Goal: Transaction & Acquisition: Purchase product/service

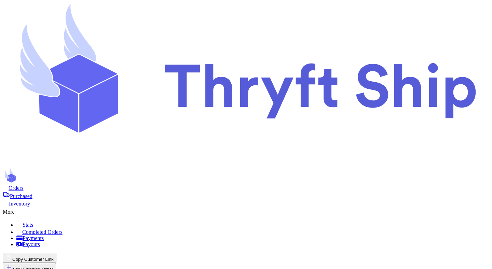
scroll to position [53, 0]
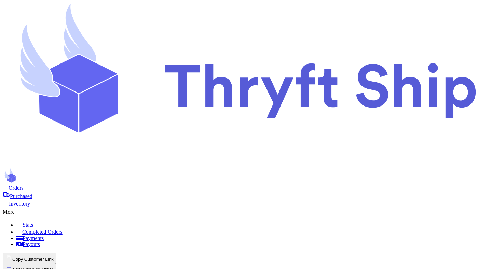
scroll to position [0, 0]
type input "4"
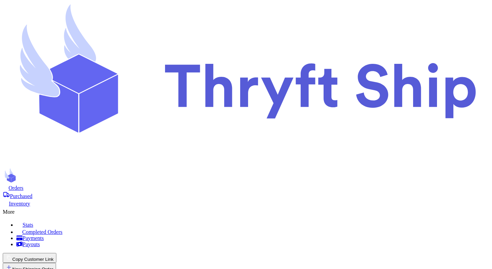
scroll to position [0, 0]
select select "UT"
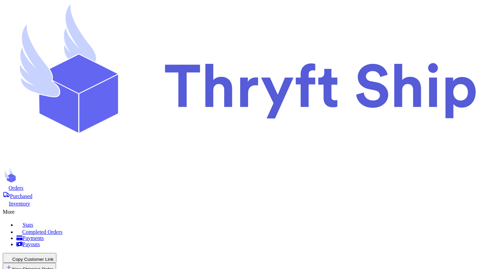
type input "85223"
select select "NJ"
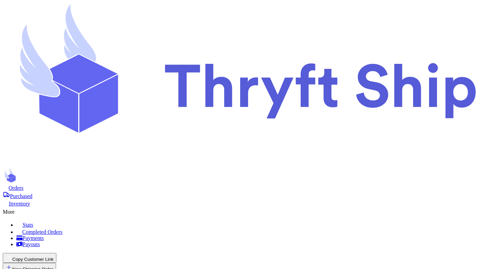
type input "[US_STATE]"
type input "[STREET_ADDRESS]"
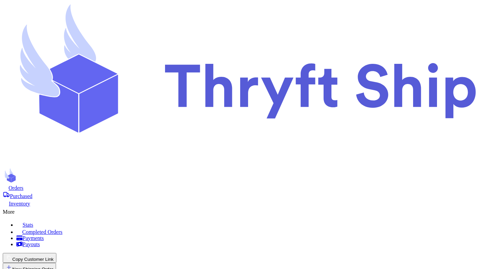
scroll to position [174, 0]
